Goal: Task Accomplishment & Management: Complete application form

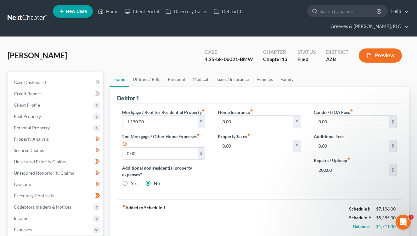
click at [31, 19] on link at bounding box center [28, 18] width 40 height 11
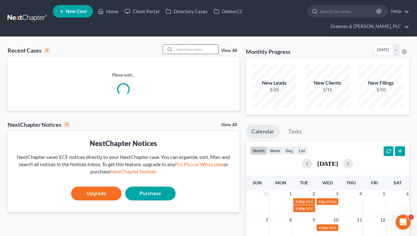
click at [183, 47] on input "search" at bounding box center [196, 49] width 44 height 9
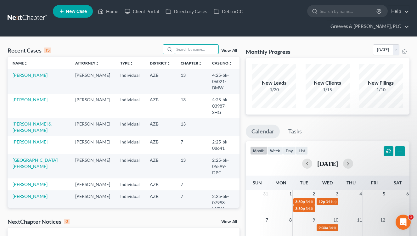
paste input "LEWANDOSKI"
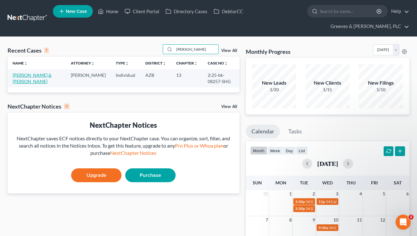
type input "LEWANDOSKI"
click at [36, 76] on link "Lewandoski, Nicholas & Amanda" at bounding box center [32, 78] width 39 height 12
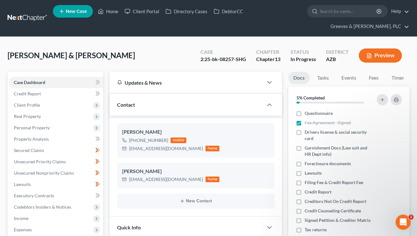
click at [126, 58] on div "Lewandoski, Nicholas & Amanda Upgraded Case 2:25-bk-08257-SHG Chapter Chapter 1…" at bounding box center [209, 57] width 402 height 27
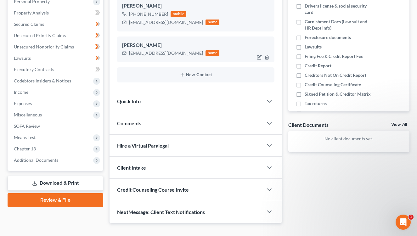
scroll to position [137, 0]
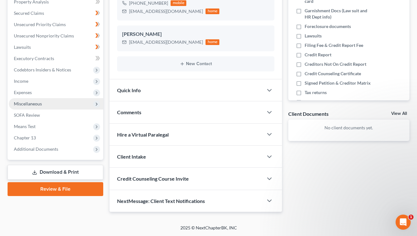
click at [66, 105] on span "Miscellaneous" at bounding box center [56, 103] width 94 height 11
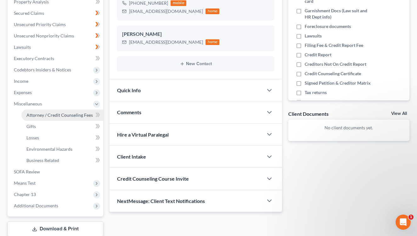
click at [72, 116] on span "Attorney / Credit Counseling Fees" at bounding box center [59, 114] width 66 height 5
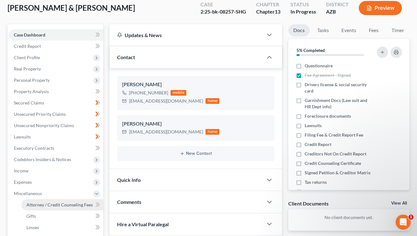
select select "0"
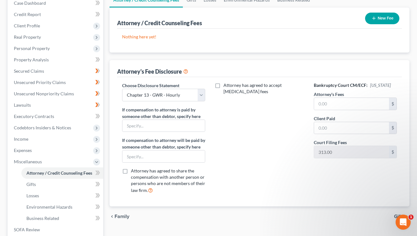
scroll to position [81, 0]
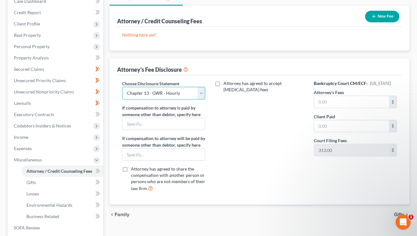
click at [199, 96] on select "Select Chapter 13 - GWR - Hourly Chapter 7" at bounding box center [163, 93] width 83 height 13
click at [122, 87] on select "Select Chapter 13 - GWR - Hourly Chapter 7" at bounding box center [163, 93] width 83 height 13
click at [244, 112] on div "Attorney has agreed to accept retainer fees" at bounding box center [260, 138] width 96 height 117
click at [381, 13] on button "New Fee" at bounding box center [382, 17] width 34 height 12
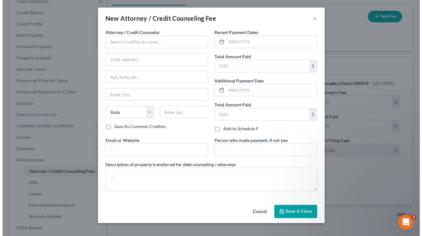
scroll to position [70, 0]
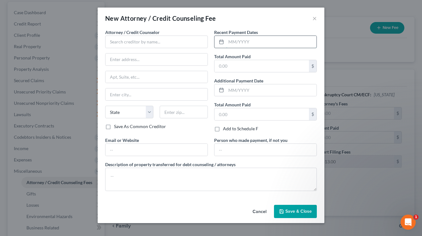
click at [236, 45] on input "text" at bounding box center [271, 42] width 90 height 12
type input "6/10/25"
click at [228, 67] on input "text" at bounding box center [261, 66] width 94 height 12
type input "500"
drag, startPoint x: 161, startPoint y: 41, endPoint x: 170, endPoint y: 135, distance: 94.8
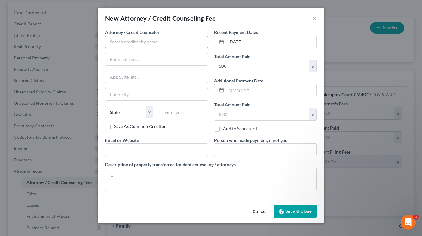
click at [161, 45] on input "text" at bounding box center [156, 42] width 103 height 13
click at [147, 53] on div "Greeves & [PERSON_NAME], PLC" at bounding box center [142, 53] width 65 height 6
type input "Greeves & [PERSON_NAME], PLC"
type input "1628 E. Southern Ave."
type input "Ste. 9491"
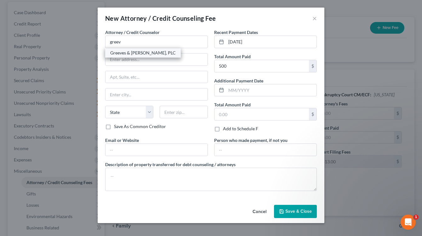
type input "Tempe"
select select "3"
type input "85282"
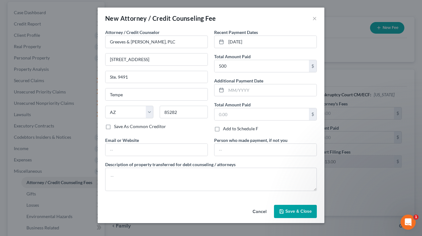
click at [189, 134] on div "Attorney / Credit Counselor * Greeves & Roethler, PLC 1628 E. Southern Ave. Ste…" at bounding box center [156, 83] width 109 height 108
click at [269, 20] on div "New Attorney / Credit Counseling Fee ×" at bounding box center [211, 18] width 227 height 21
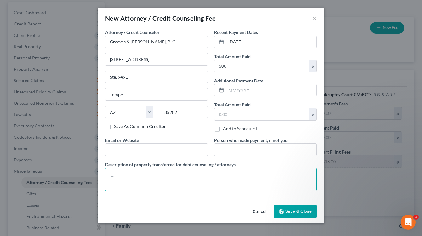
click at [280, 175] on textarea at bounding box center [211, 179] width 212 height 23
paste textarea "Court filing fee $313; credit report $62; BK software $79; postage & copies $21…"
type textarea "Court filing fee $313; credit report $62; BK software $79; postage & copies $21…"
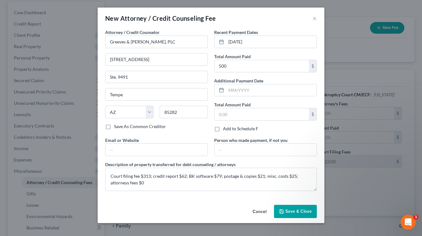
click at [302, 209] on span "Save & Close" at bounding box center [298, 211] width 26 height 5
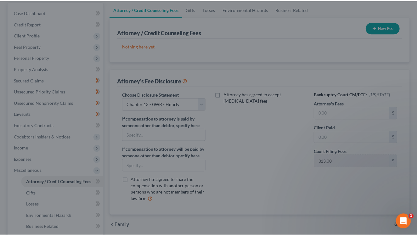
scroll to position [81, 0]
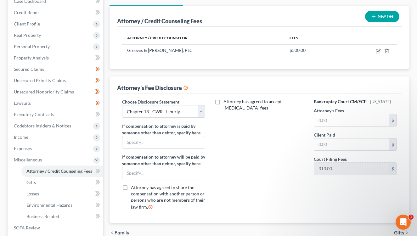
drag, startPoint x: 377, startPoint y: 14, endPoint x: 373, endPoint y: 16, distance: 4.8
click at [373, 16] on button "New Fee" at bounding box center [382, 17] width 34 height 12
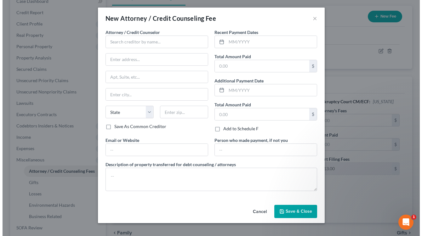
scroll to position [70, 0]
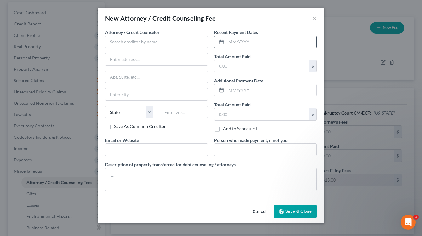
click at [240, 39] on input "text" at bounding box center [271, 42] width 90 height 12
type input "6/13/25"
click at [236, 66] on input "text" at bounding box center [261, 66] width 94 height 12
type input "25"
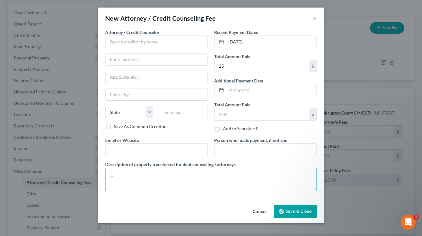
click at [175, 180] on textarea at bounding box center [211, 179] width 212 height 23
type textarea "Credit counseling"
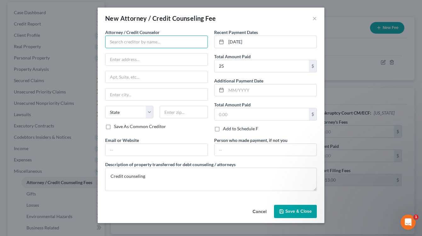
drag, startPoint x: 172, startPoint y: 43, endPoint x: 179, endPoint y: 50, distance: 10.7
click at [179, 50] on div "Attorney / Credit Counselor * State AL AK AR AZ CA CO CT DE DC FL GA GU HI ID I…" at bounding box center [156, 76] width 103 height 94
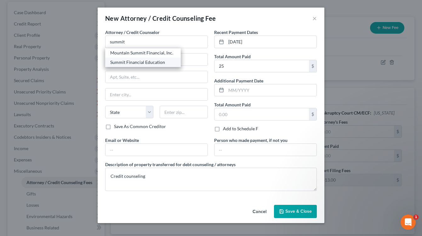
click at [157, 59] on div "Summit Financial Education" at bounding box center [142, 62] width 65 height 6
type input "Summit Financial Education"
type input "4800 E Flower St"
type input "Tucson"
select select "3"
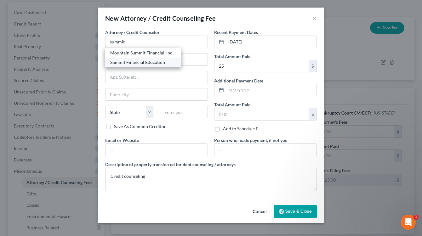
type input "85712"
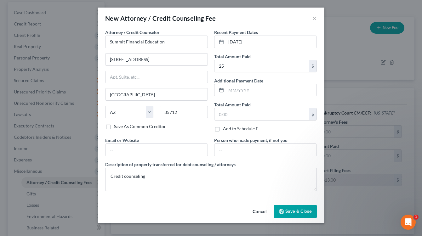
click at [295, 215] on button "Save & Close" at bounding box center [295, 211] width 43 height 13
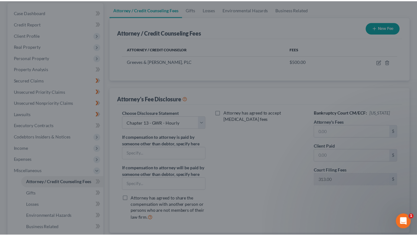
scroll to position [81, 0]
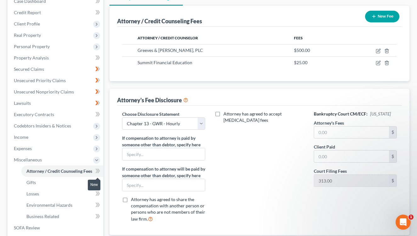
click at [101, 170] on span at bounding box center [97, 171] width 11 height 9
drag, startPoint x: 99, startPoint y: 170, endPoint x: 115, endPoint y: 175, distance: 16.9
click at [100, 170] on icon at bounding box center [97, 171] width 5 height 8
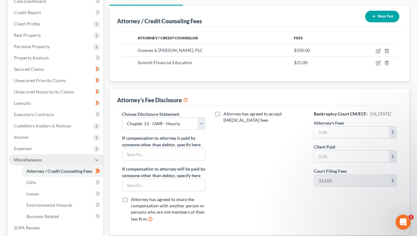
click at [75, 156] on span "Miscellaneous" at bounding box center [56, 159] width 94 height 11
